Goal: Communication & Community: Share content

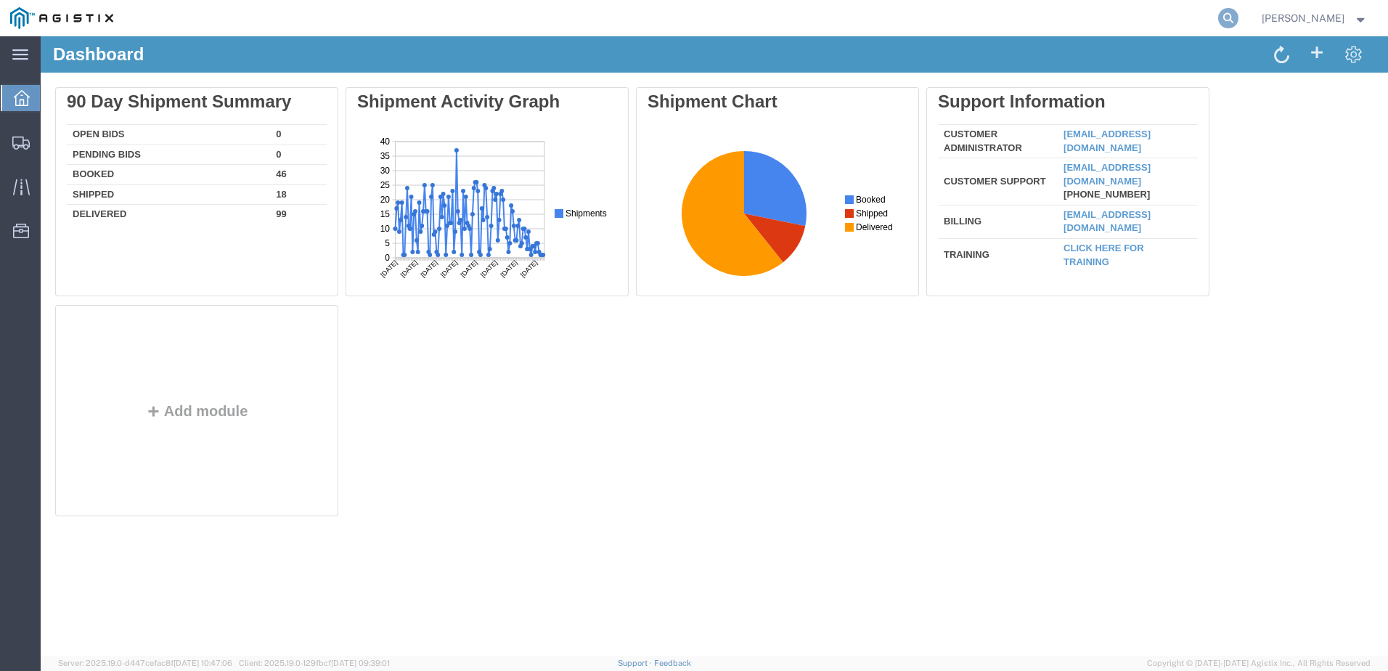
click at [1238, 22] on icon at bounding box center [1228, 18] width 20 height 20
click at [888, 20] on input "search" at bounding box center [997, 18] width 441 height 35
paste input "528627031"
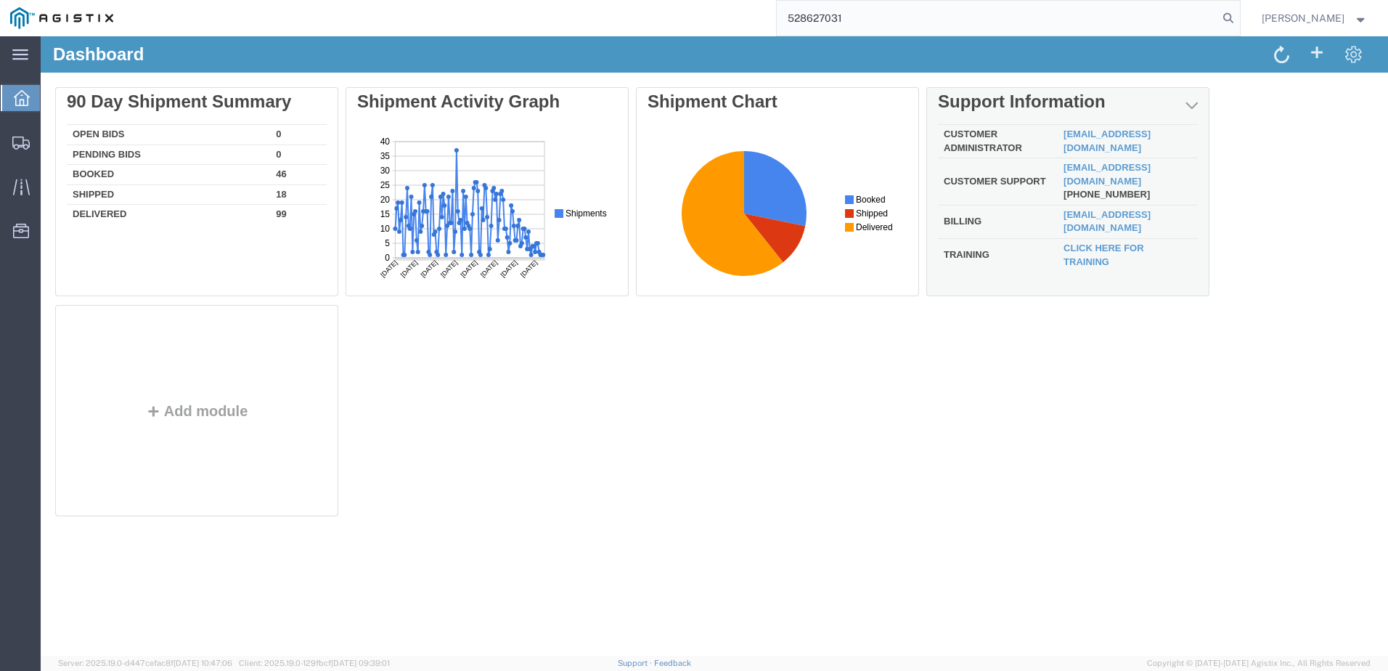
type input "528627031"
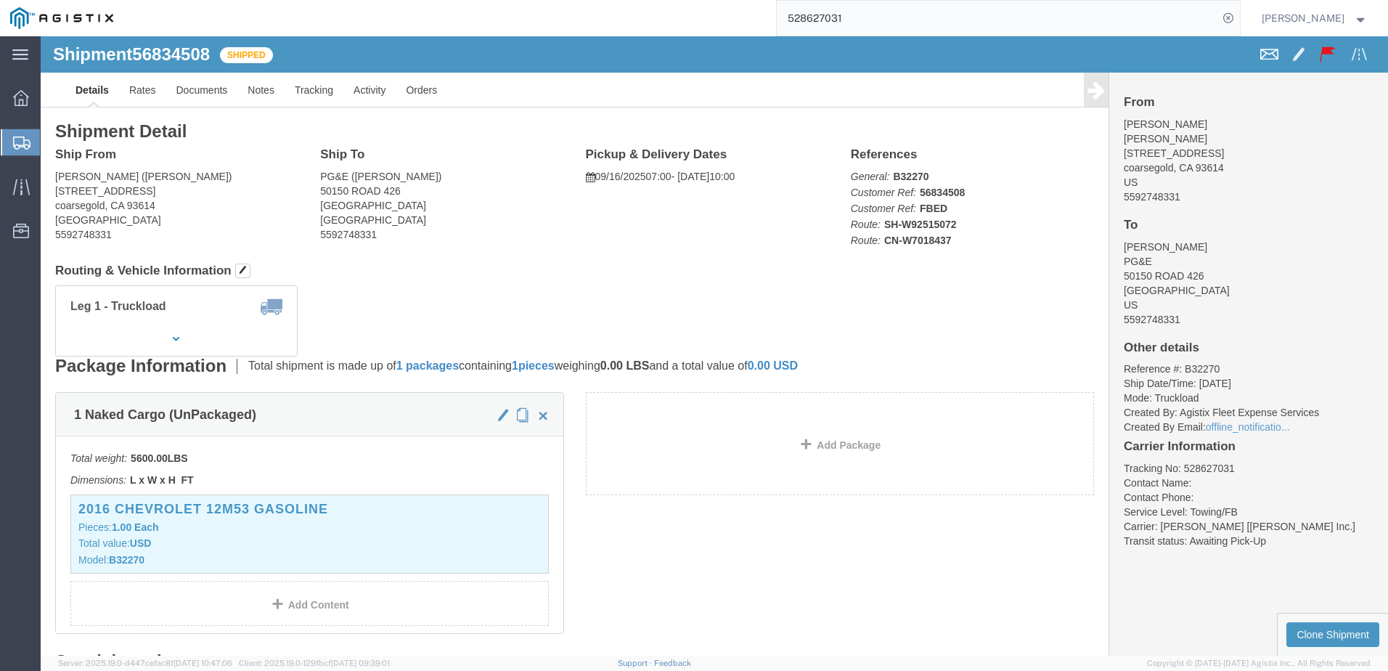
click span
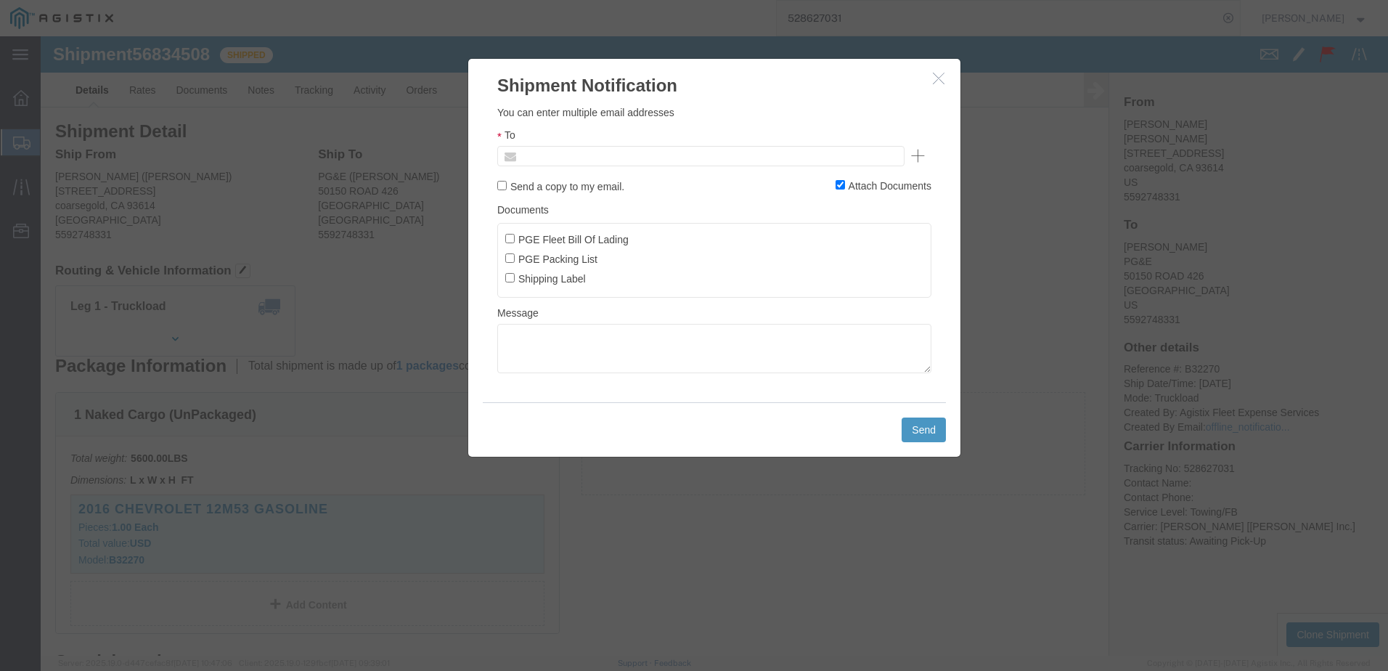
click input "text"
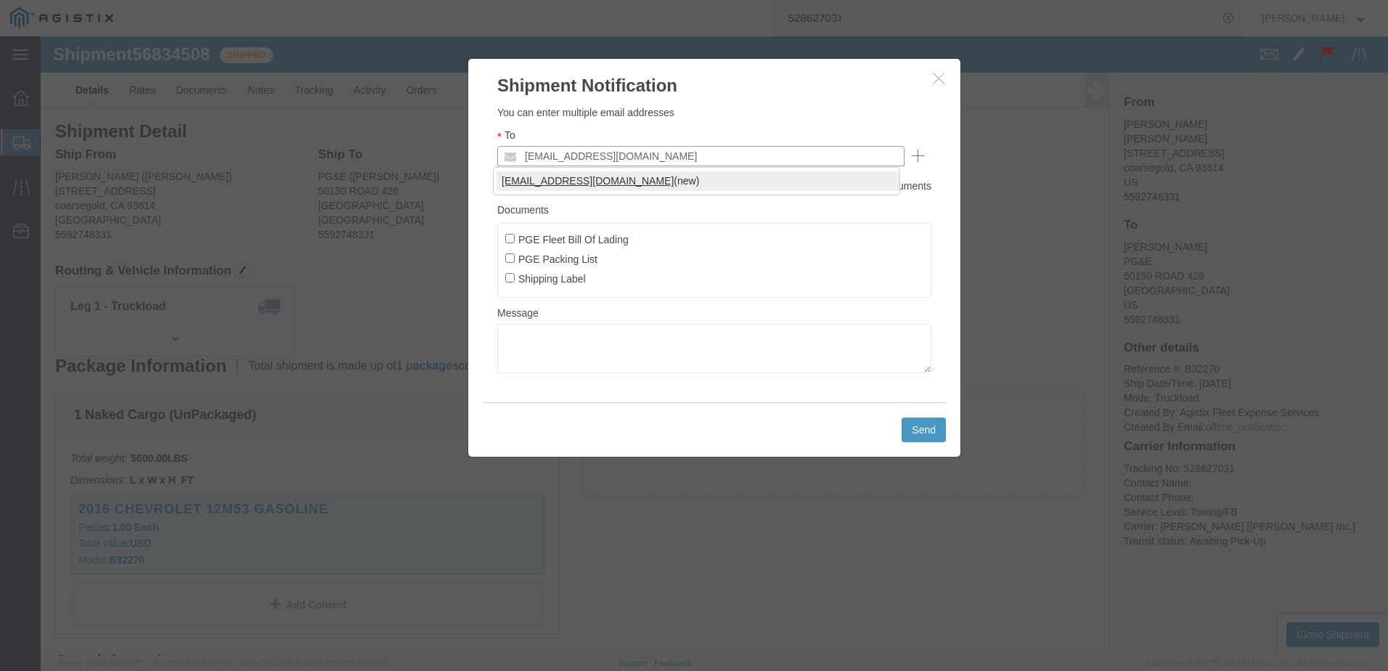
type input "[EMAIL_ADDRESS][DOMAIN_NAME]"
click input "Send a copy to my email."
checkbox input "true"
click input "PGE Fleet Bill Of Lading"
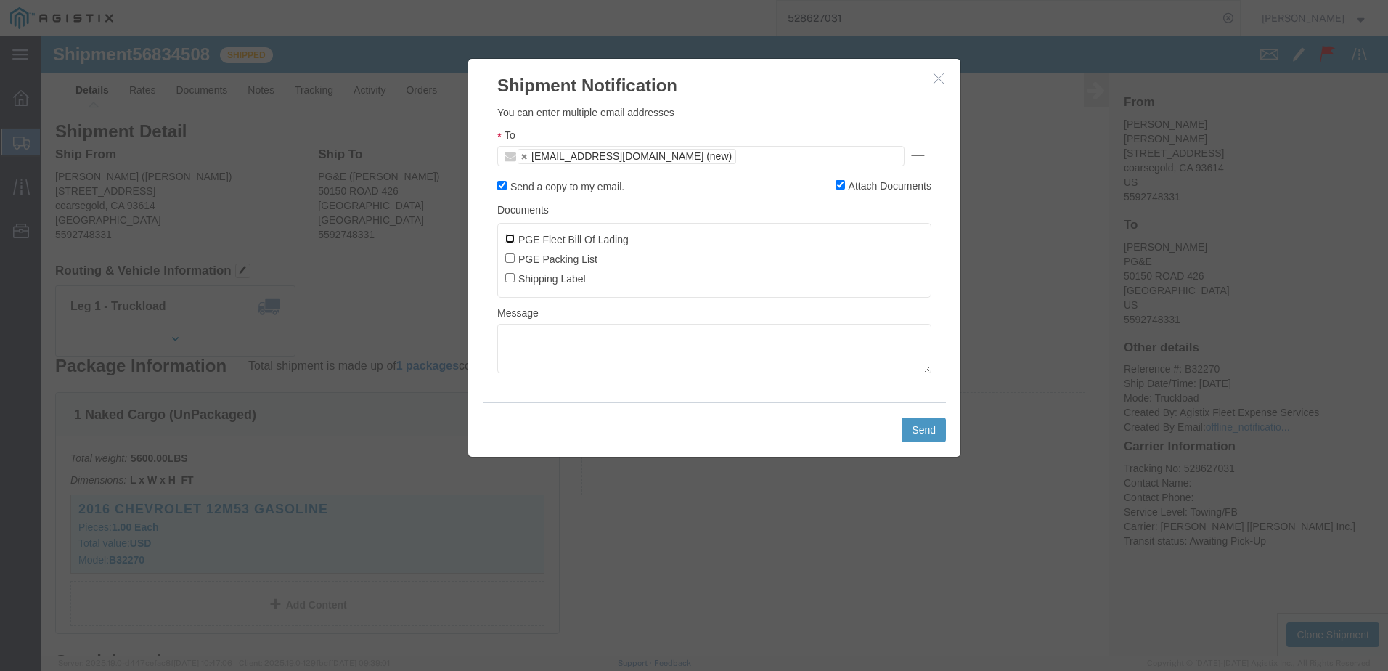
checkbox input "true"
click button "Send"
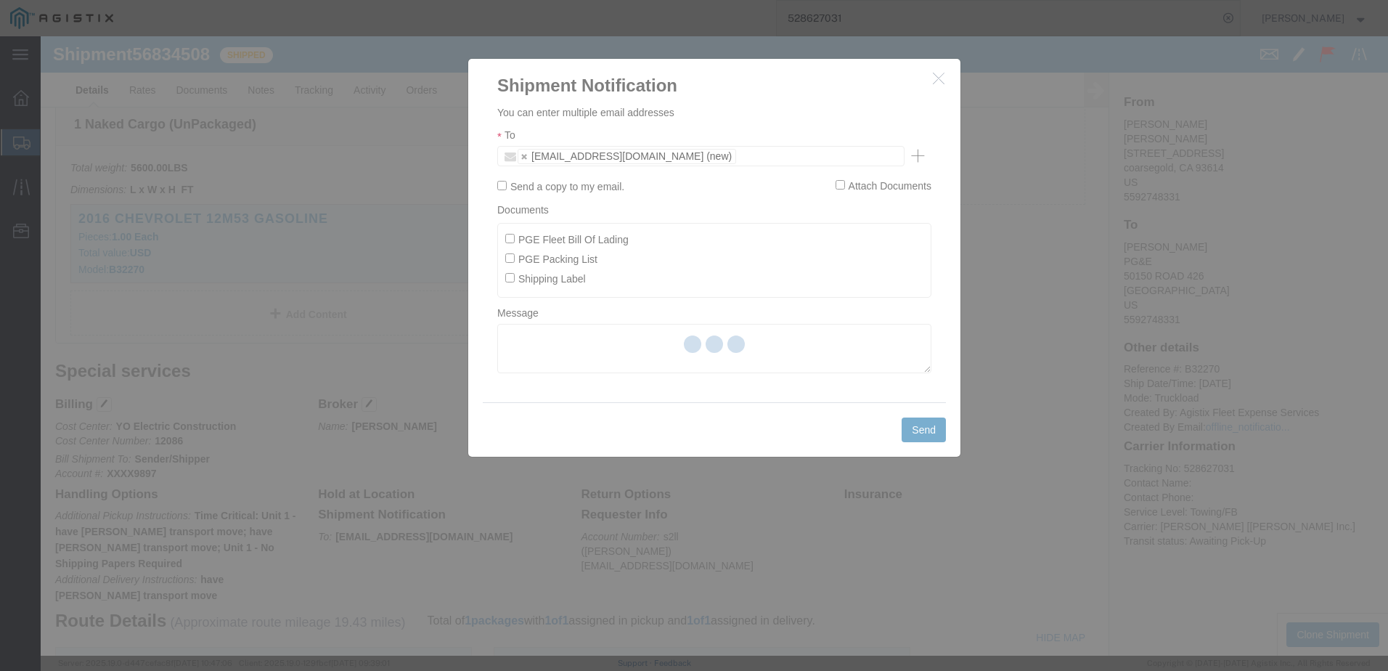
checkbox input "false"
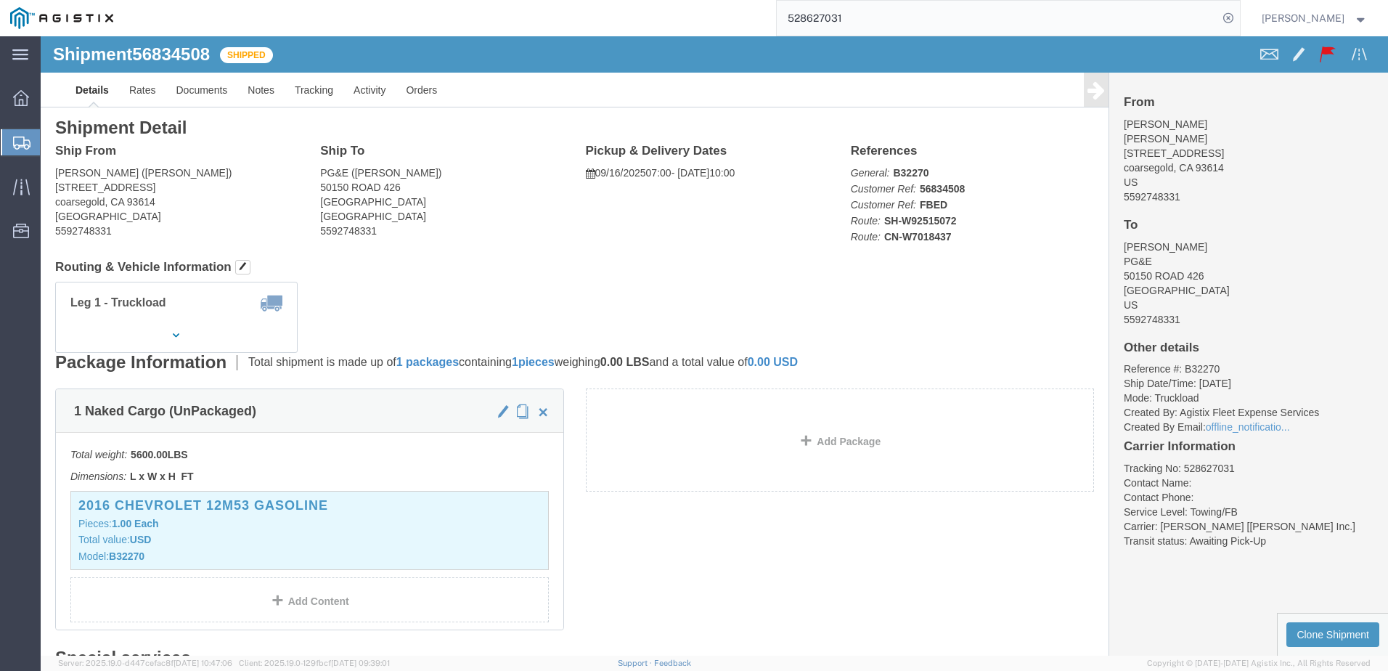
scroll to position [0, 0]
